Goal: Transaction & Acquisition: Purchase product/service

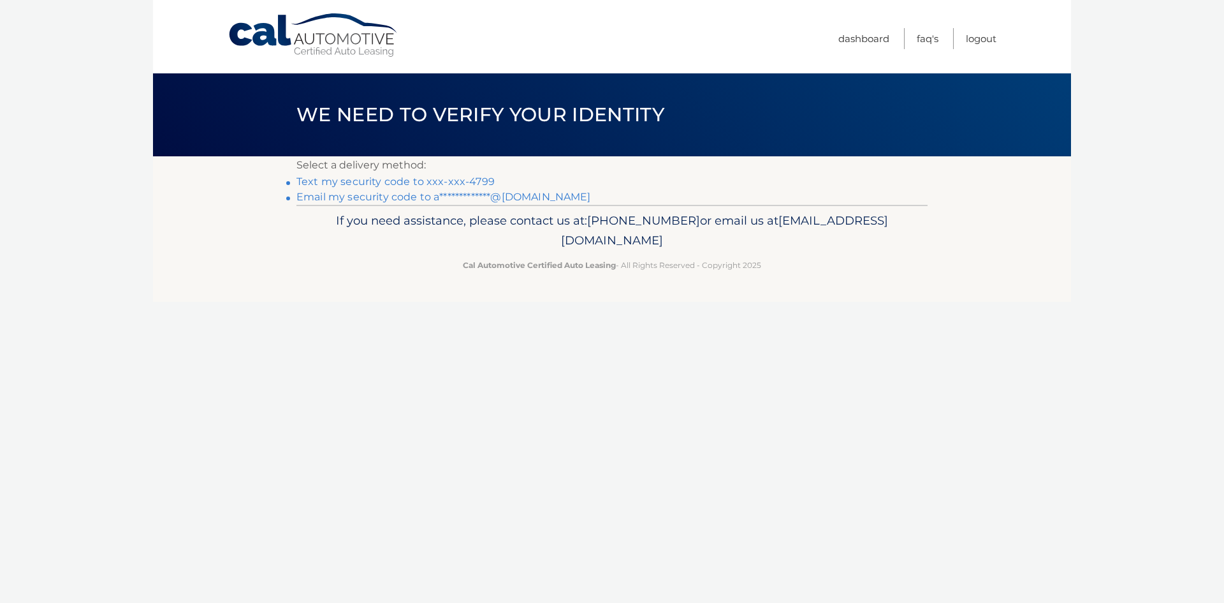
click at [380, 186] on link "Text my security code to xxx-xxx-4799" at bounding box center [396, 181] width 198 height 12
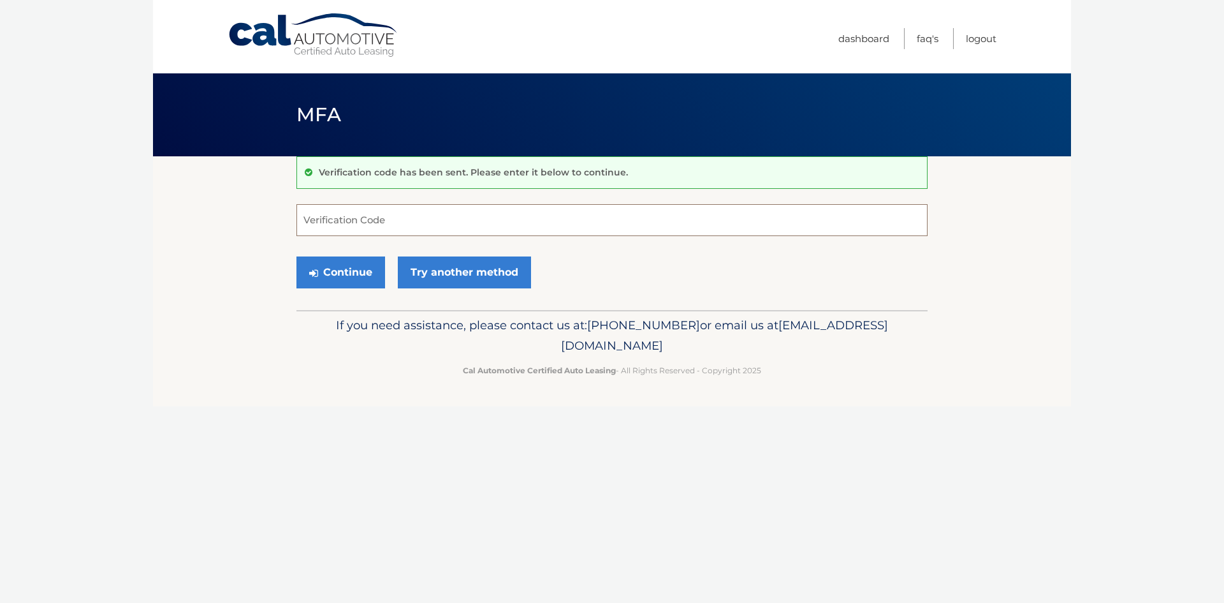
click at [364, 221] on input "Verification Code" at bounding box center [612, 220] width 631 height 32
type input "794486"
click at [297, 256] on button "Continue" at bounding box center [341, 272] width 89 height 32
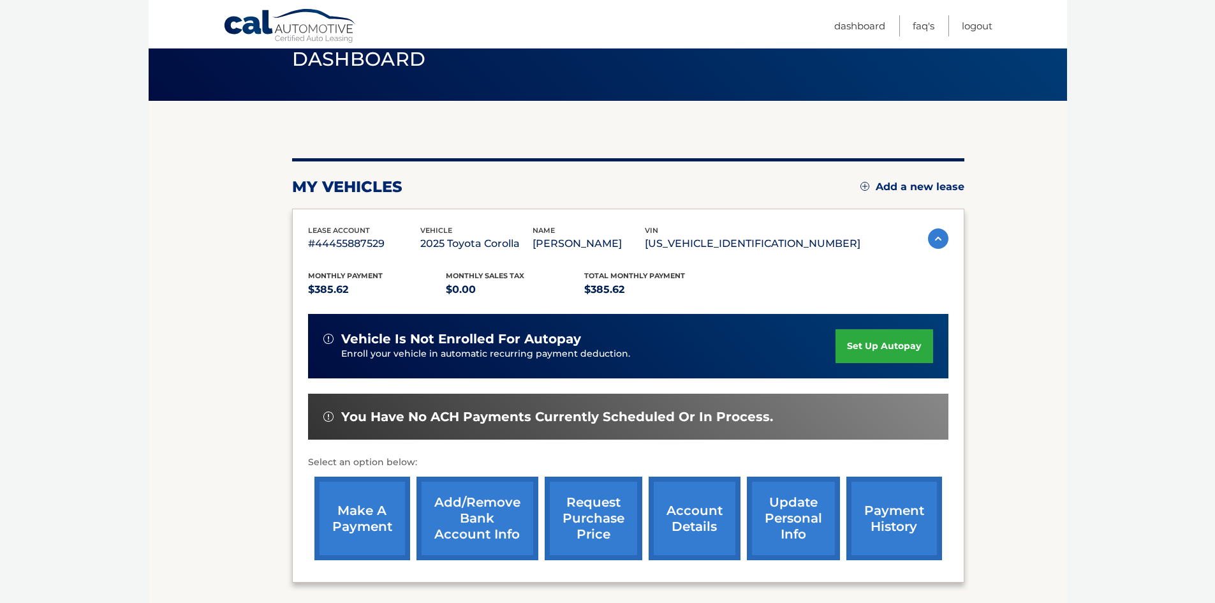
scroll to position [170, 0]
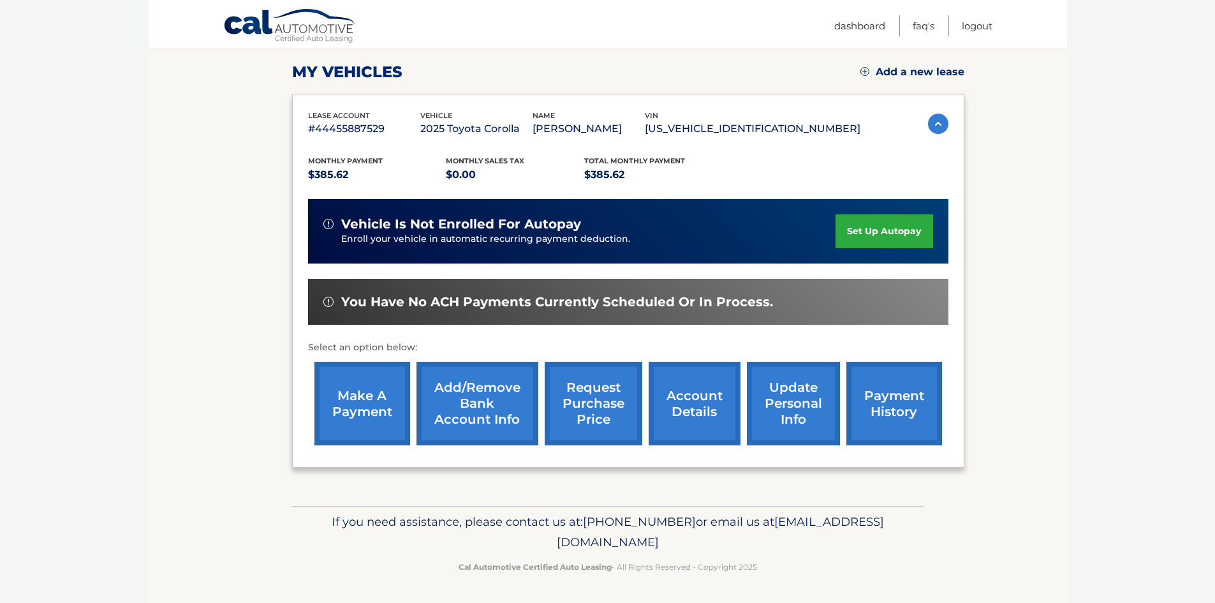
click at [397, 398] on link "make a payment" at bounding box center [362, 404] width 96 height 84
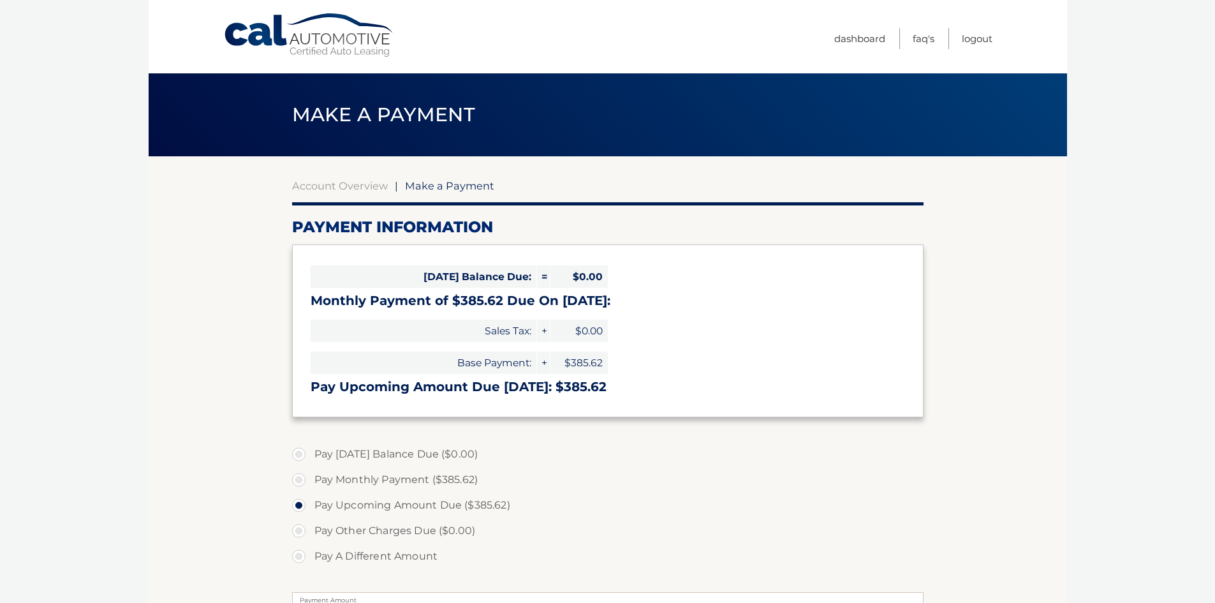
select select "ZWEwZjhmODgtMzZhZC00MjA2LWFjZjAtYzdiZTI2ZWYzOWNi"
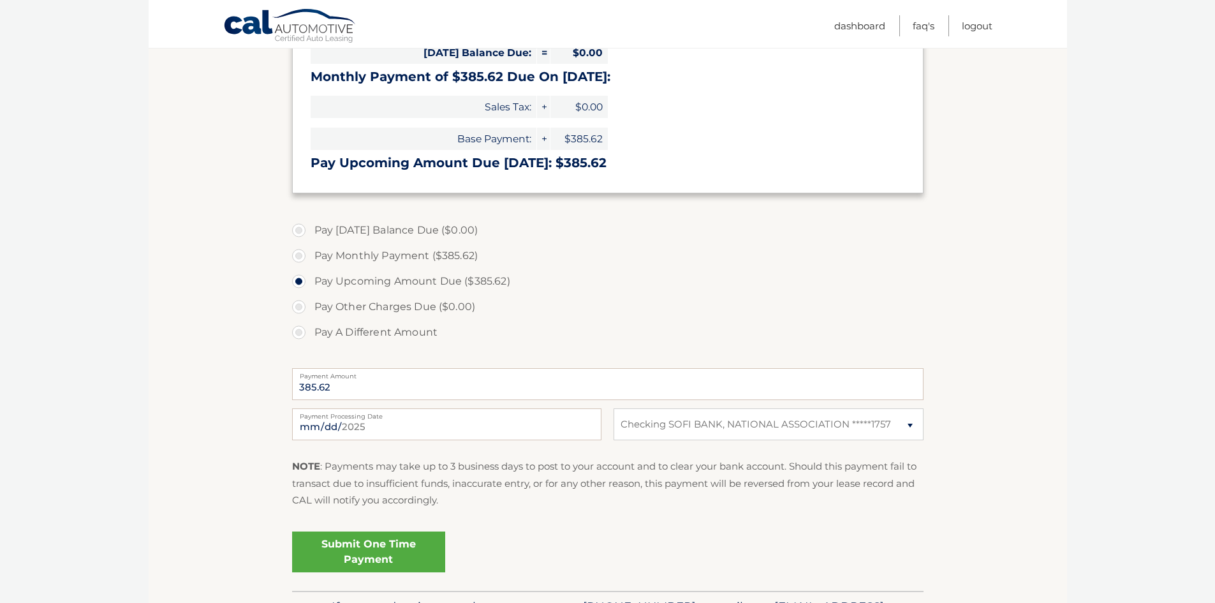
scroll to position [255, 0]
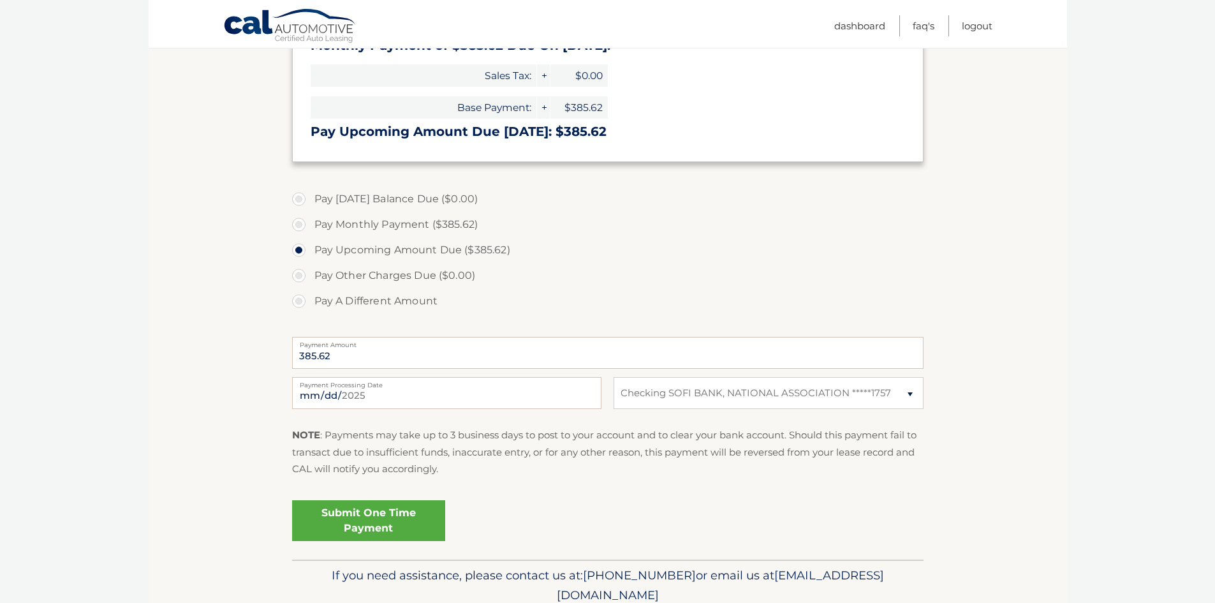
click at [349, 230] on label "Pay Monthly Payment ($385.62)" at bounding box center [607, 225] width 631 height 26
click at [310, 230] on input "Pay Monthly Payment ($385.62)" at bounding box center [303, 222] width 13 height 20
radio input "true"
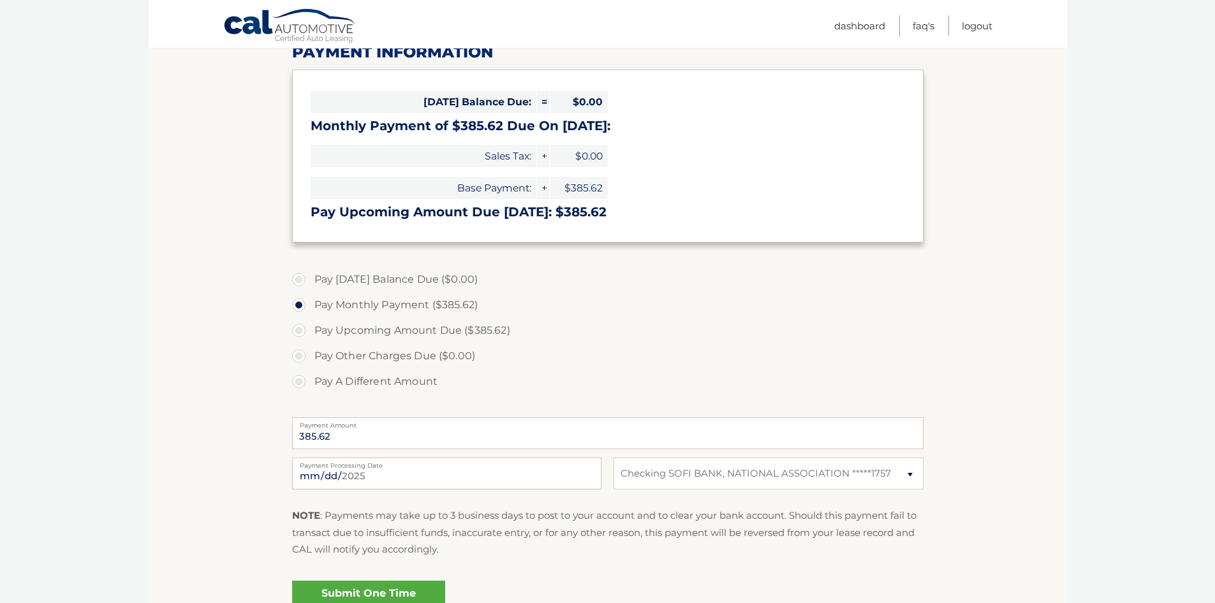
scroll to position [64, 0]
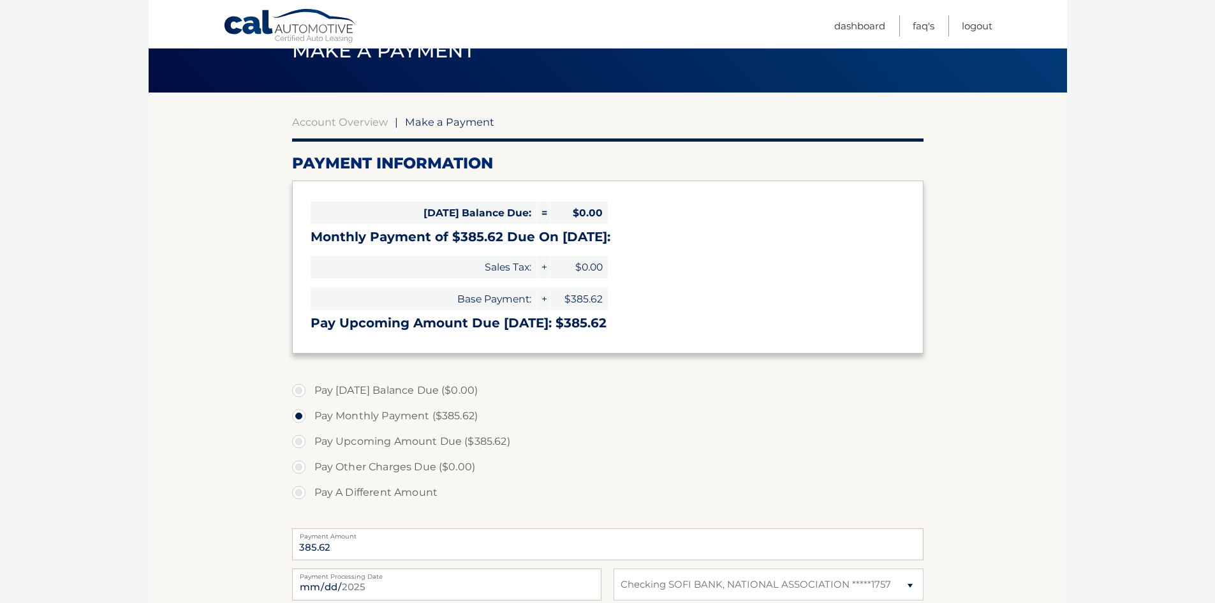
click at [345, 441] on label "Pay Upcoming Amount Due ($385.62)" at bounding box center [607, 442] width 631 height 26
click at [310, 441] on input "Pay Upcoming Amount Due ($385.62)" at bounding box center [303, 439] width 13 height 20
radio input "true"
click at [355, 413] on label "Pay Monthly Payment ($385.62)" at bounding box center [607, 416] width 631 height 26
click at [310, 413] on input "Pay Monthly Payment ($385.62)" at bounding box center [303, 413] width 13 height 20
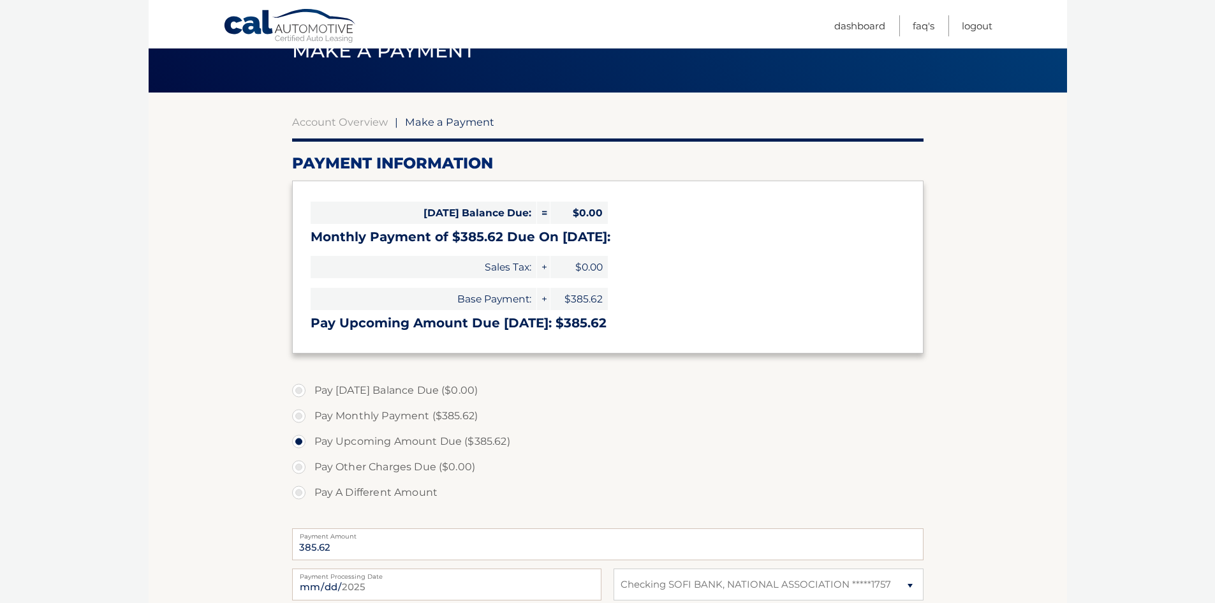
radio input "true"
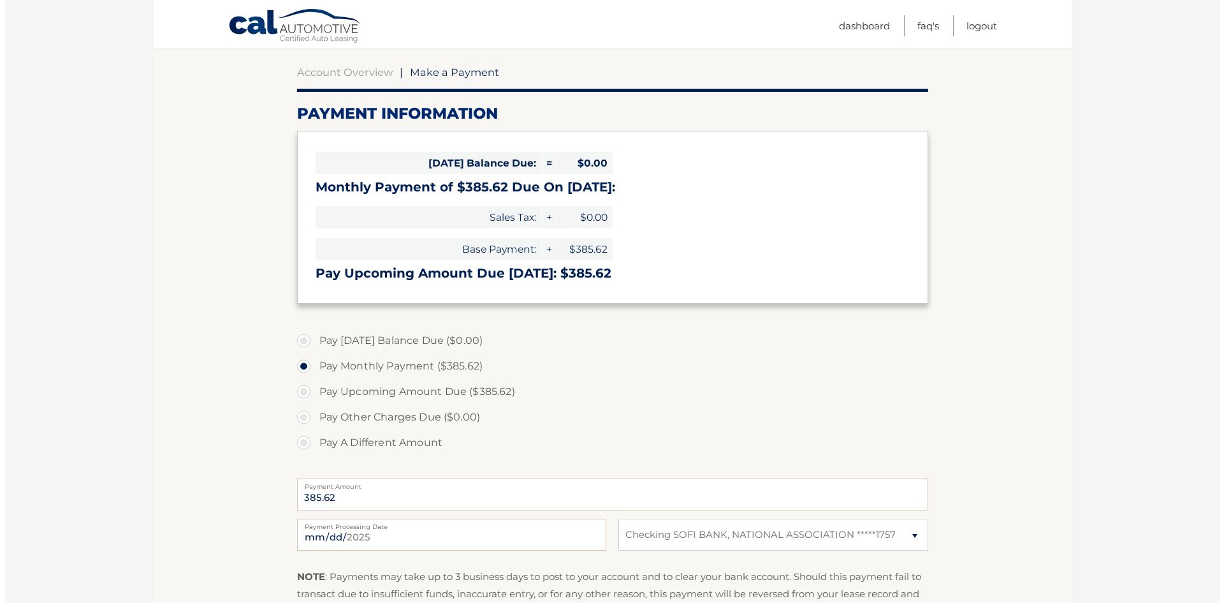
scroll to position [191, 0]
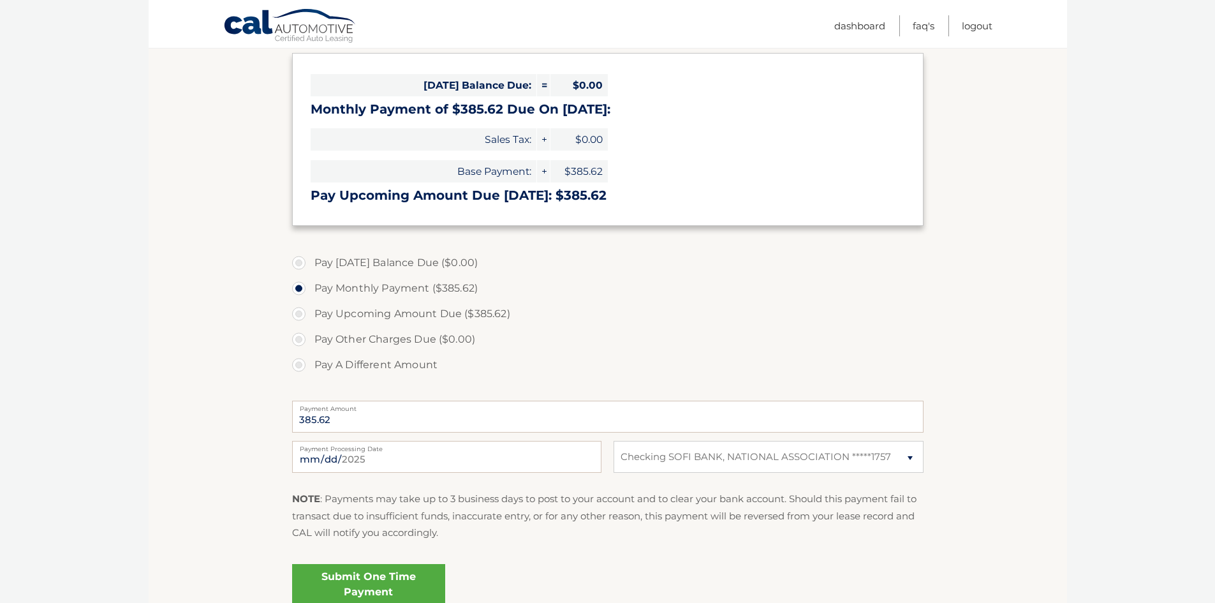
click at [348, 584] on link "Submit One Time Payment" at bounding box center [368, 584] width 153 height 41
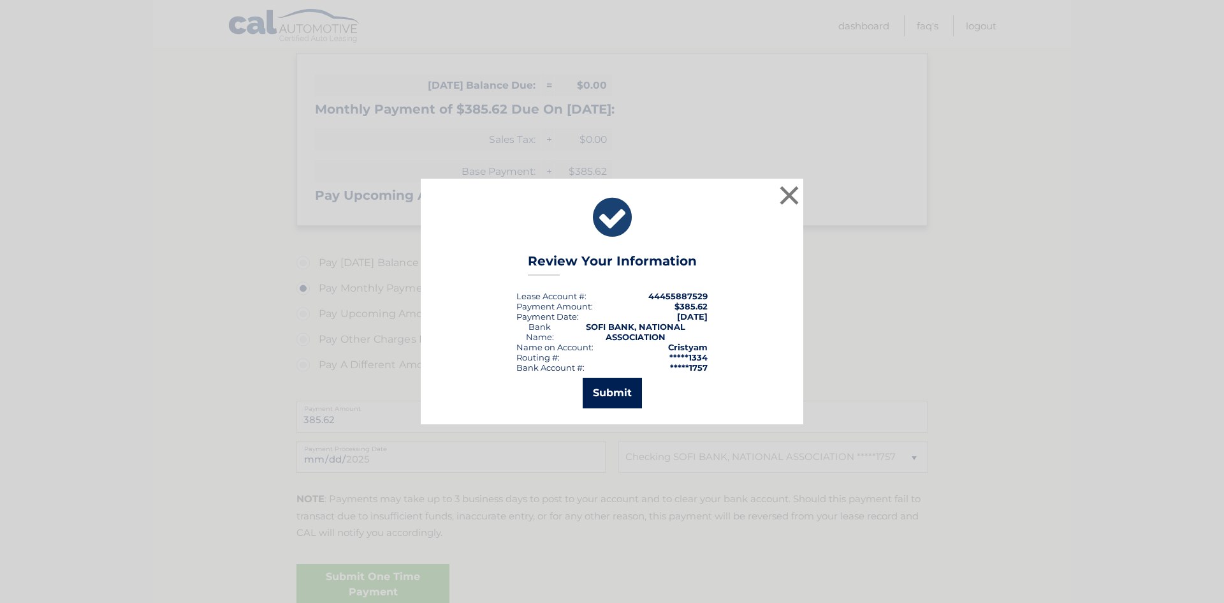
click at [605, 394] on button "Submit" at bounding box center [612, 393] width 59 height 31
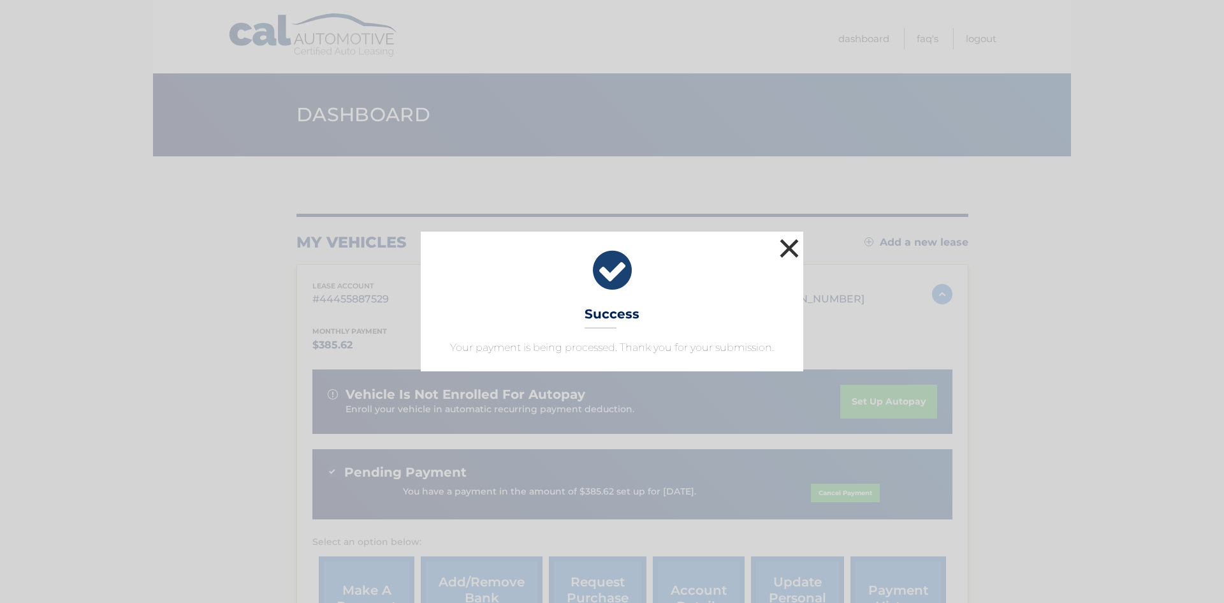
click at [784, 244] on button "×" at bounding box center [790, 248] width 26 height 26
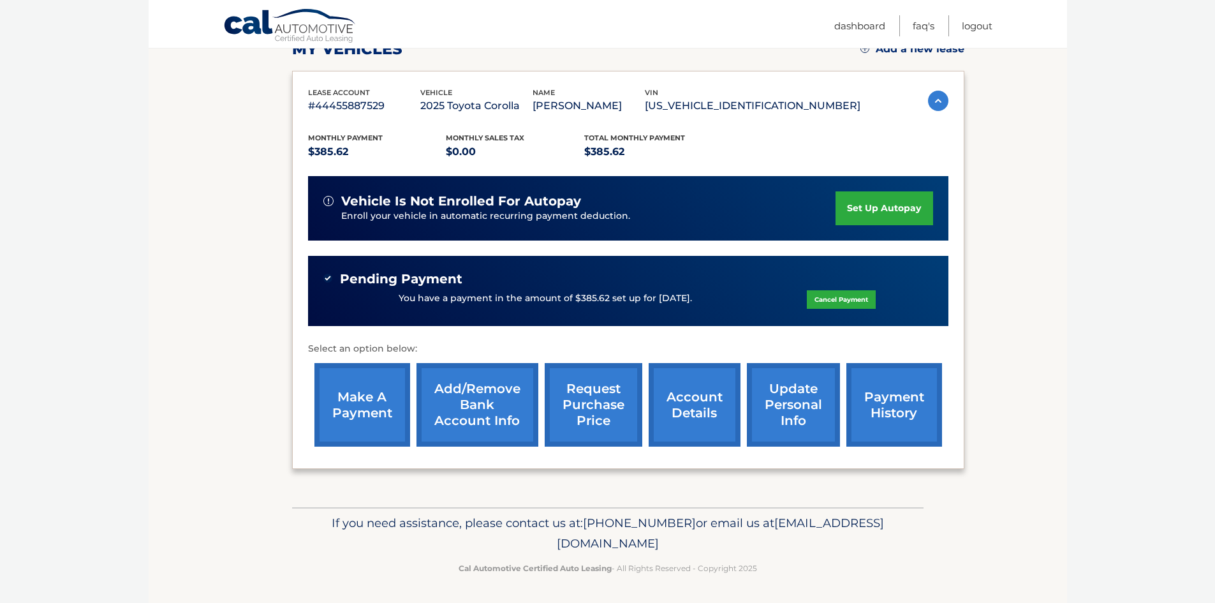
scroll to position [195, 0]
